Goal: Task Accomplishment & Management: Use online tool/utility

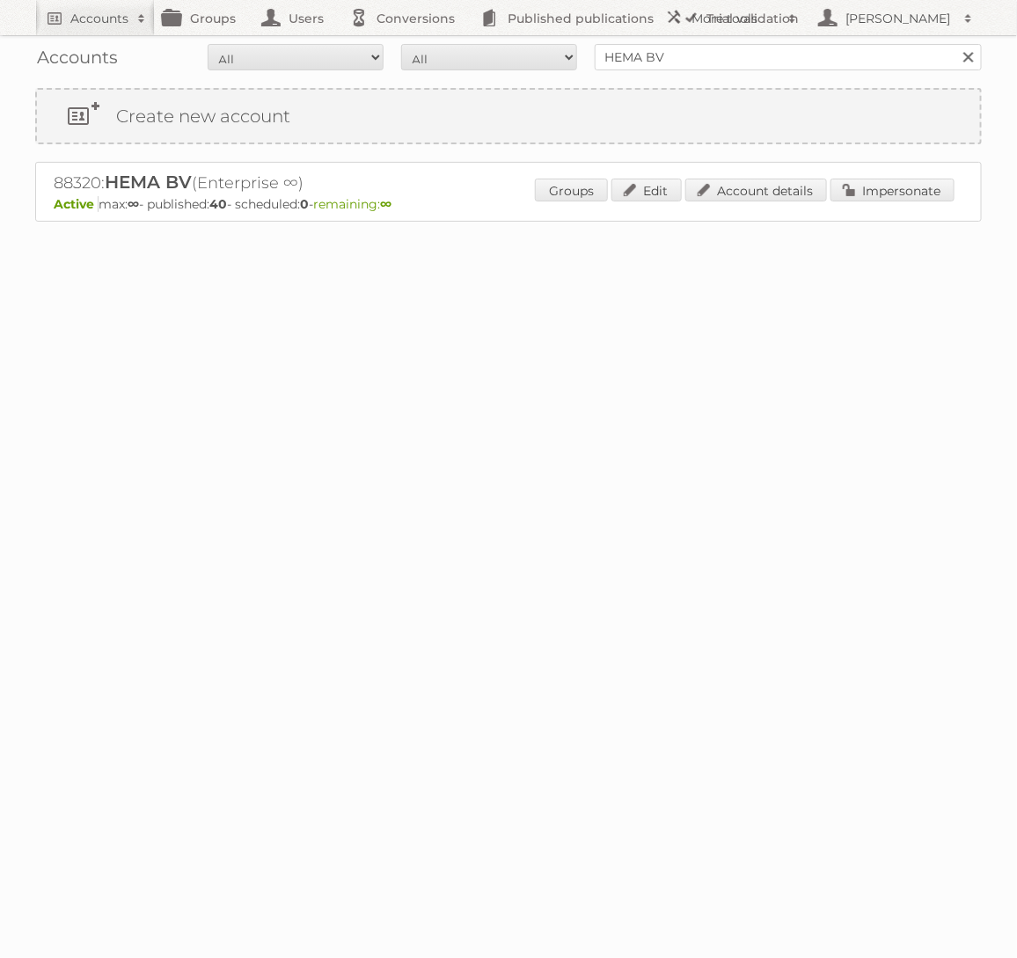
click at [603, 67] on input "HEMA BV" at bounding box center [788, 57] width 387 height 26
type input "ICI [GEOGRAPHIC_DATA]"
click at [954, 44] on input "Search" at bounding box center [967, 57] width 26 height 26
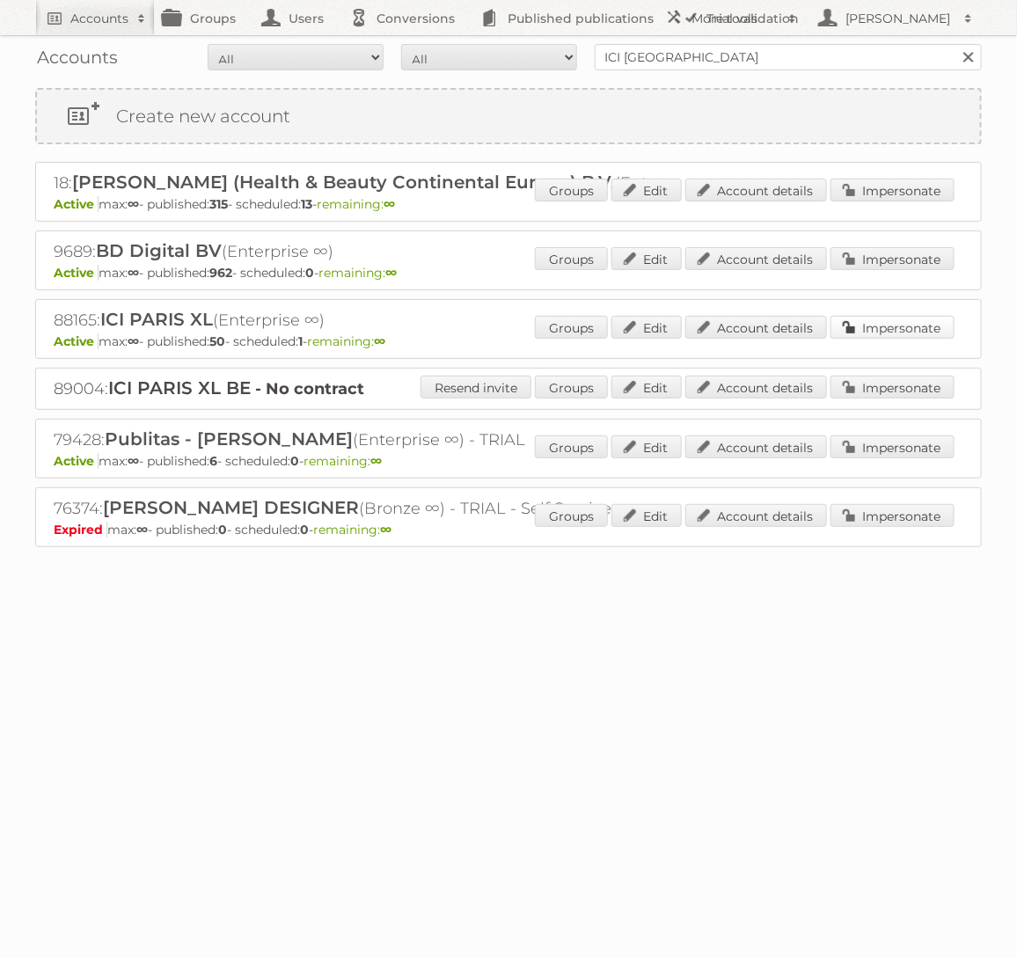
click at [915, 325] on link "Impersonate" at bounding box center [892, 327] width 124 height 23
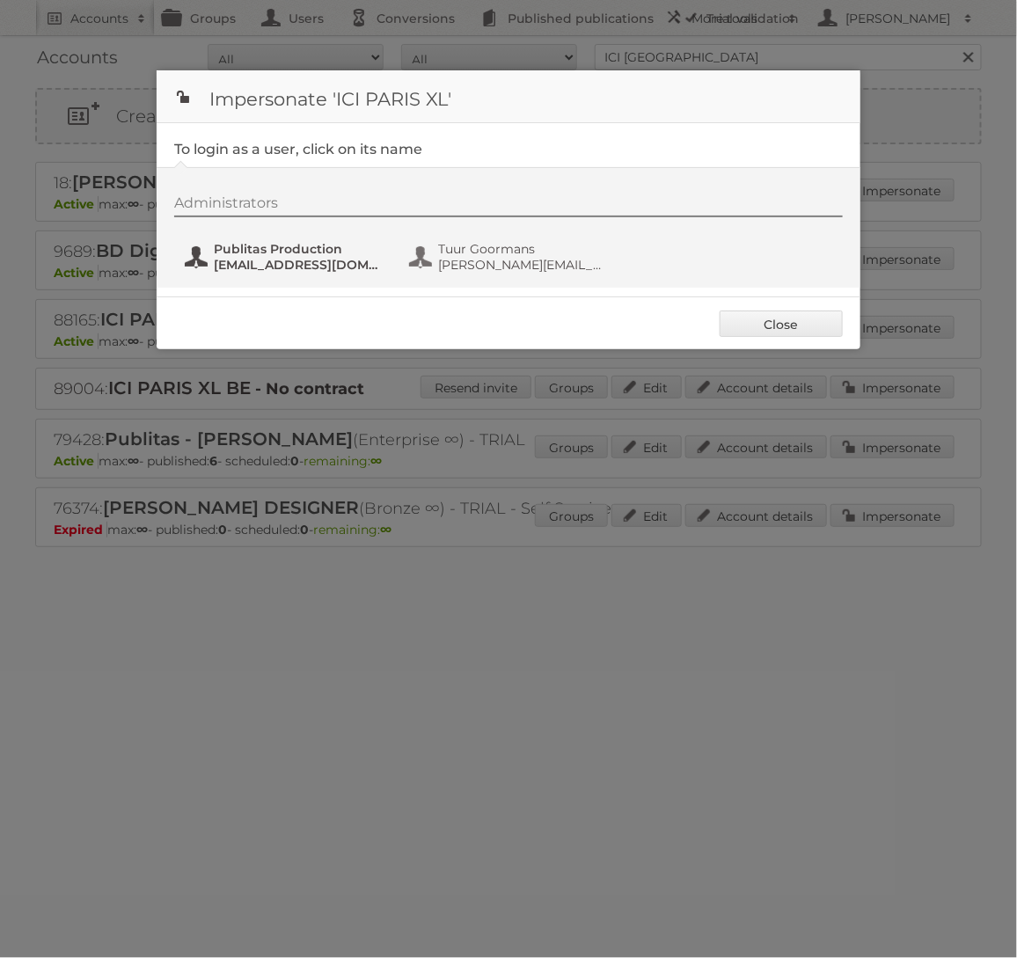
click at [322, 260] on span "[EMAIL_ADDRESS][DOMAIN_NAME]" at bounding box center [299, 265] width 171 height 16
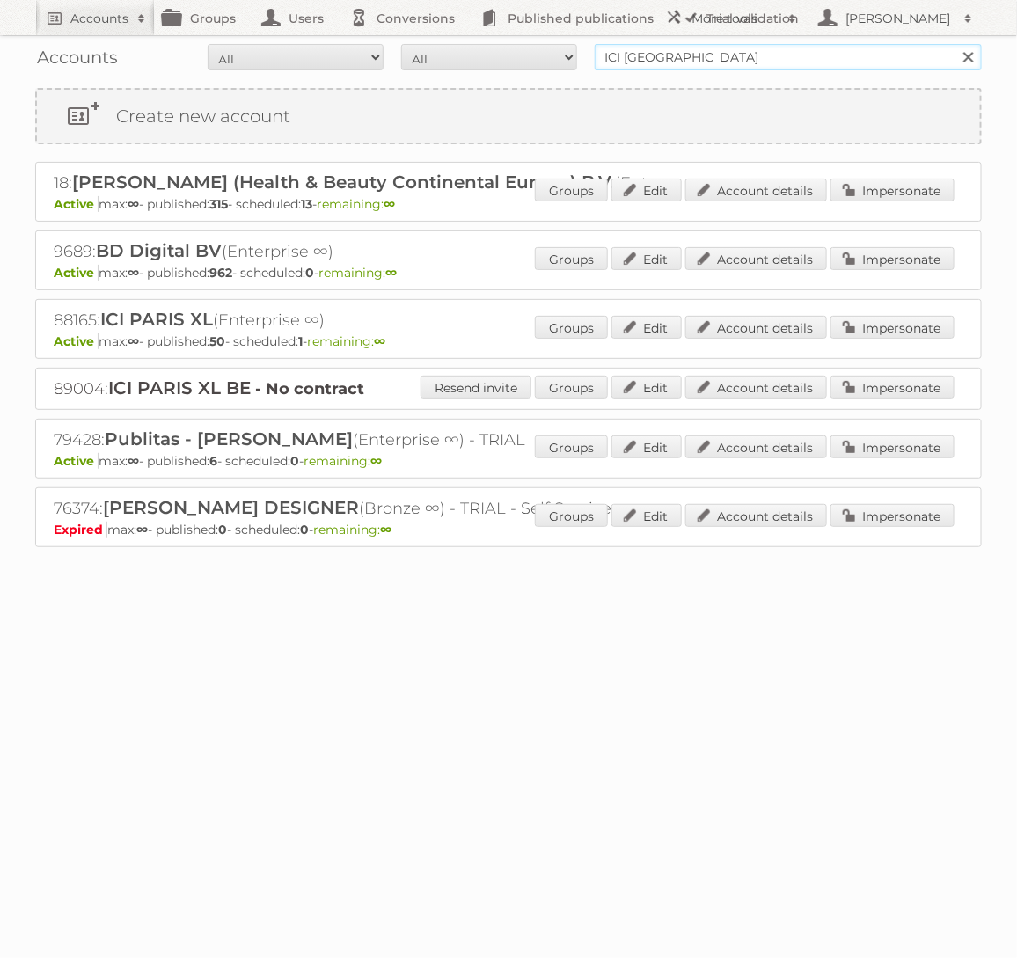
click at [801, 47] on input "ICI [GEOGRAPHIC_DATA]" at bounding box center [788, 57] width 387 height 26
click at [801, 47] on input "ICI PARIS" at bounding box center [788, 57] width 387 height 26
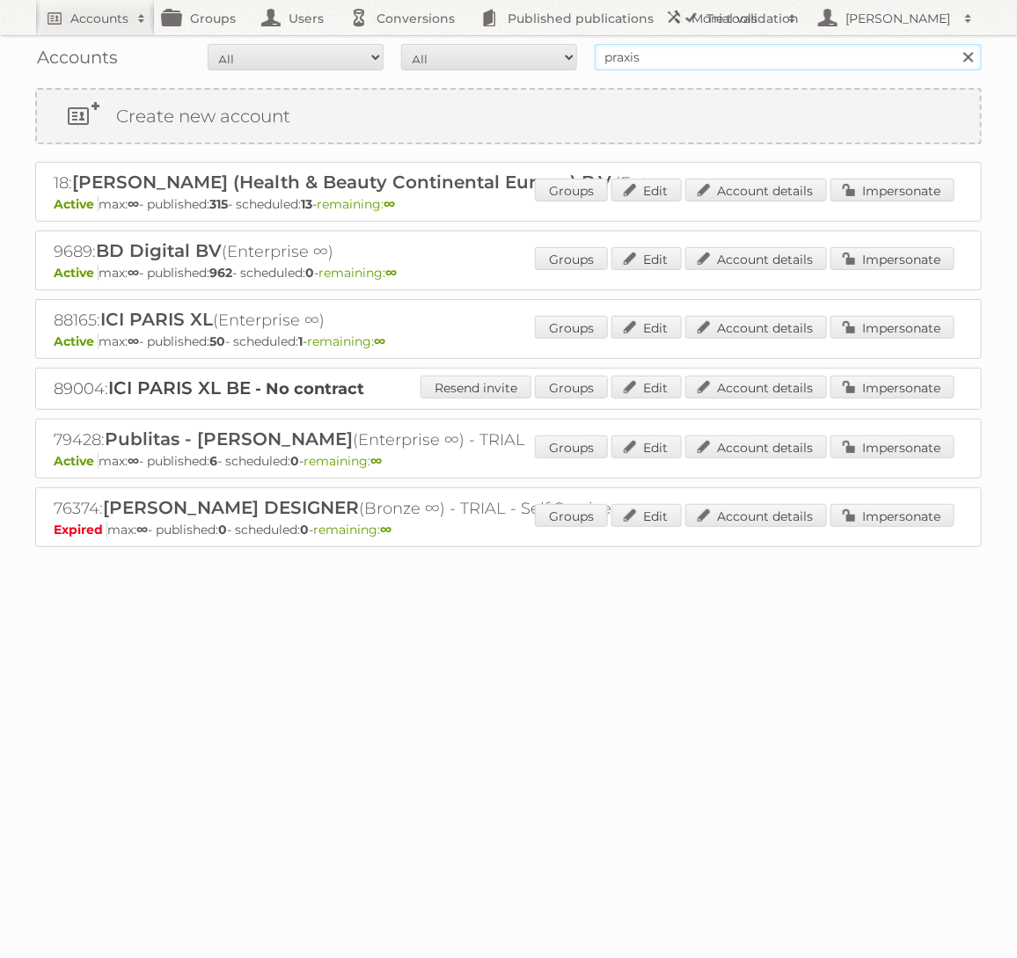
type input "praxis"
click at [954, 44] on input "Search" at bounding box center [967, 57] width 26 height 26
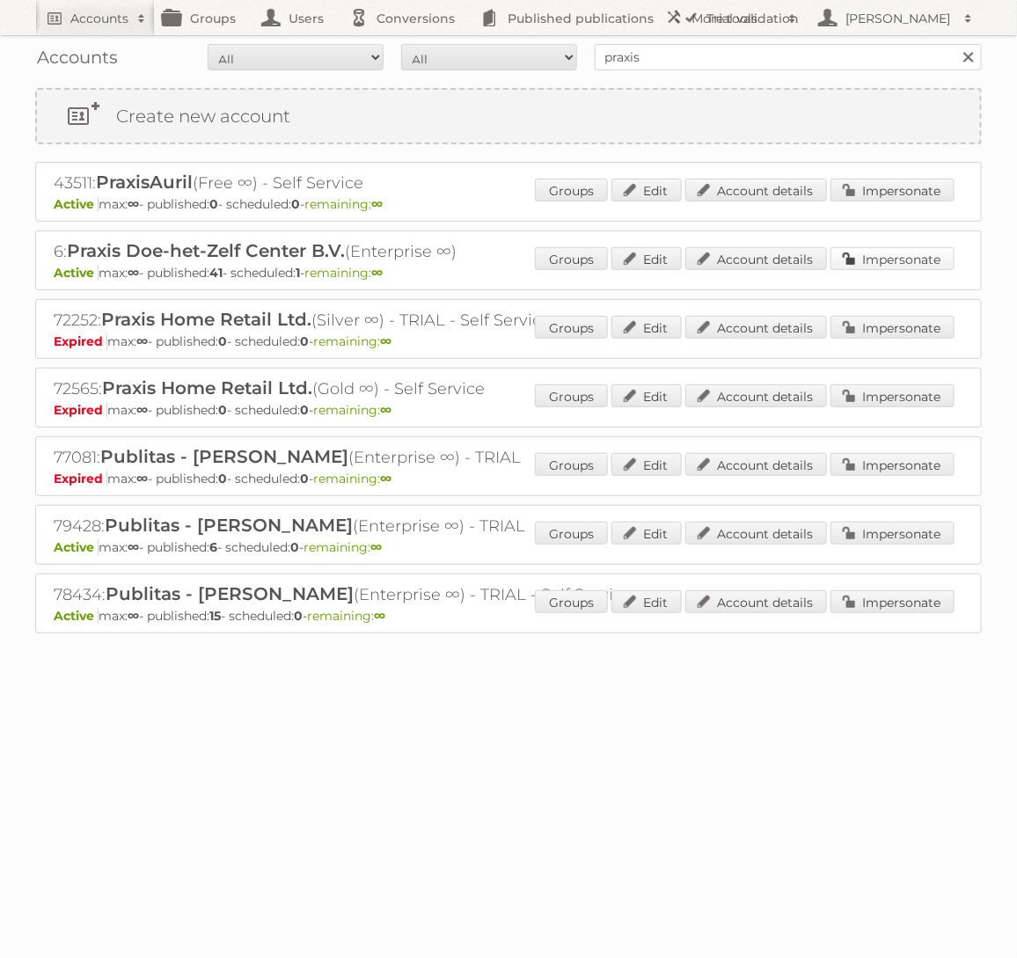
click at [876, 255] on link "Impersonate" at bounding box center [892, 258] width 124 height 23
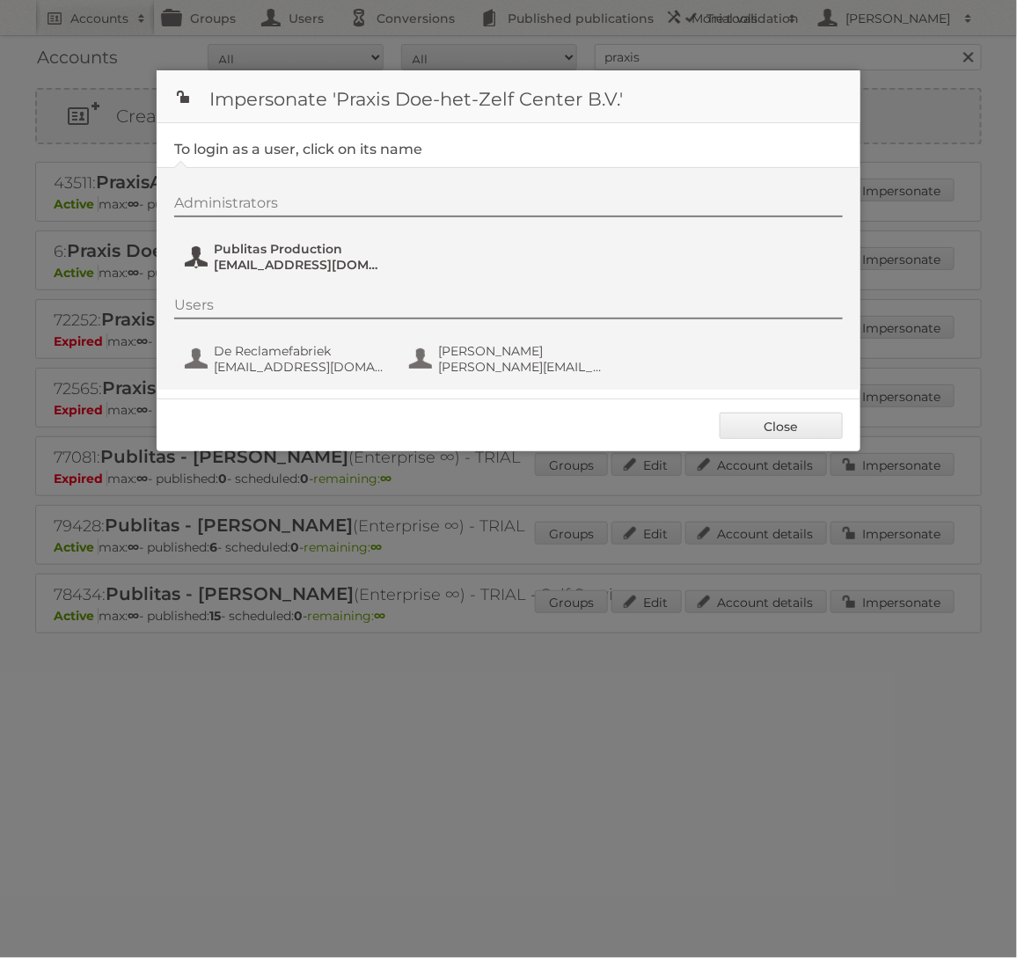
click at [295, 247] on span "Publitas Production" at bounding box center [299, 249] width 171 height 16
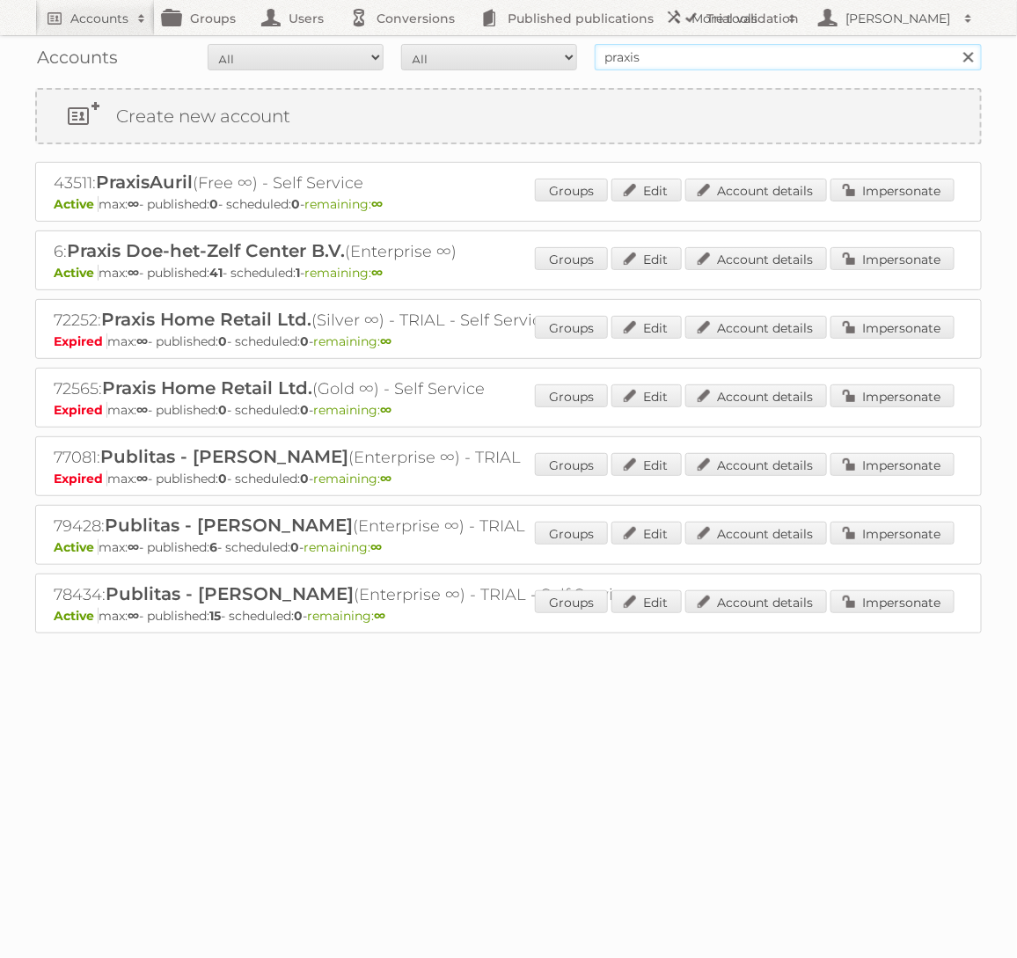
click at [785, 49] on input "praxis" at bounding box center [788, 57] width 387 height 26
type input "Aldi Süd"
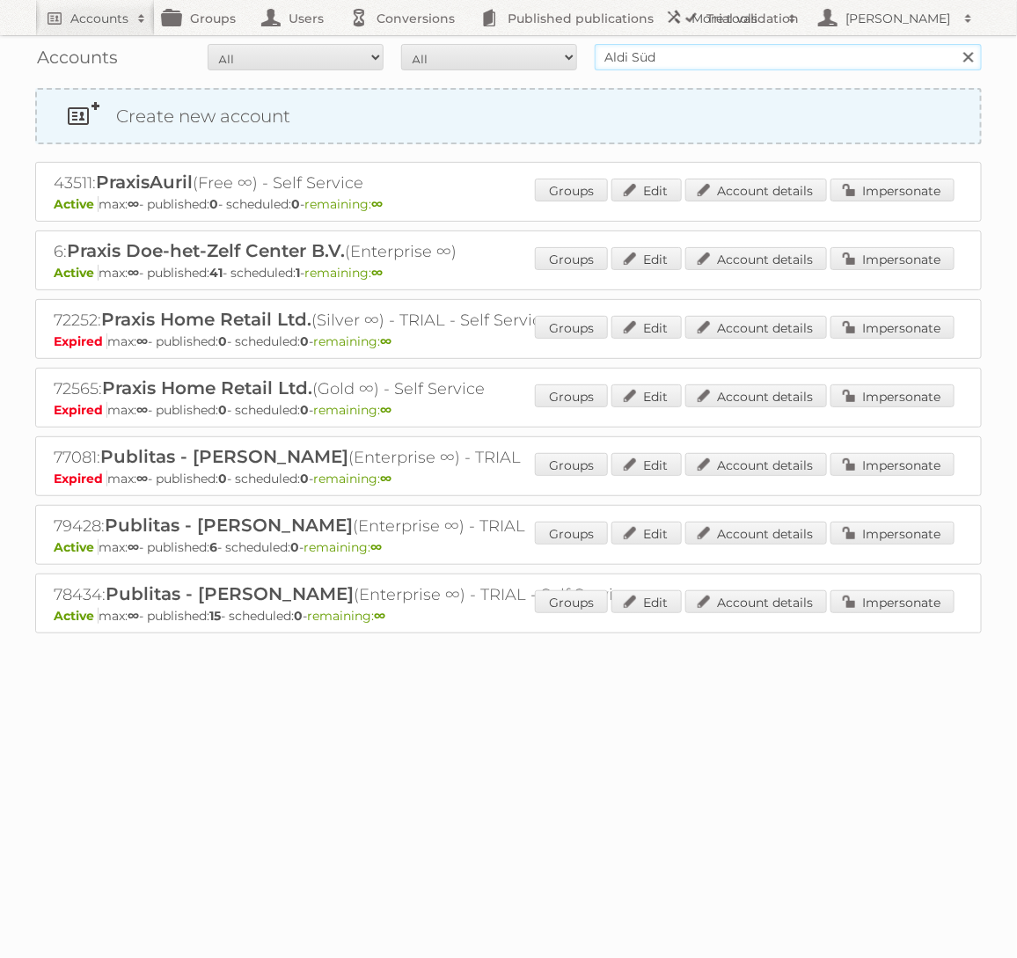
click at [954, 44] on input "Search" at bounding box center [967, 57] width 26 height 26
